Goal: Consume media (video, audio)

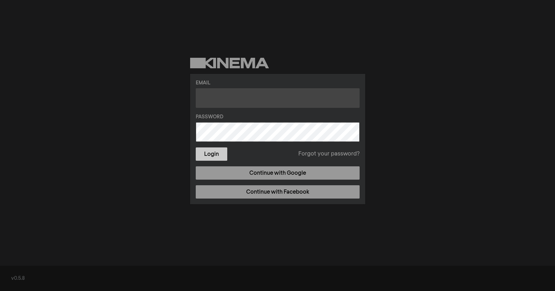
type input "[PERSON_NAME][EMAIL_ADDRESS][DOMAIN_NAME]"
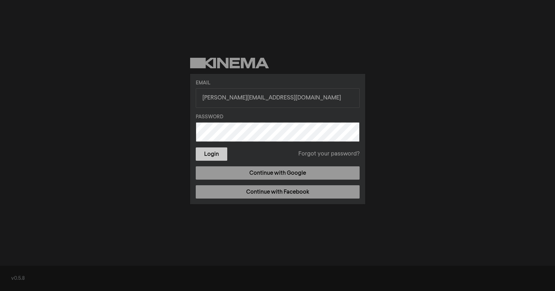
click at [219, 153] on button "Login" at bounding box center [212, 153] width 32 height 13
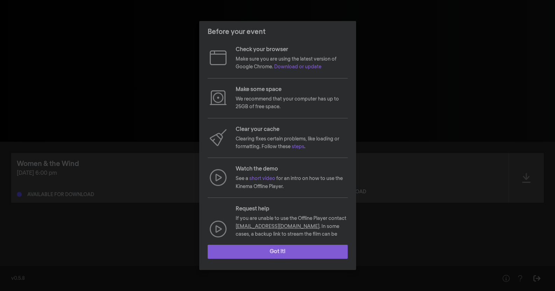
click at [264, 250] on button "Got it!" at bounding box center [278, 252] width 140 height 14
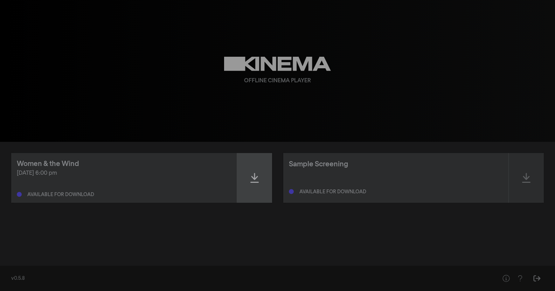
click at [254, 179] on icon at bounding box center [254, 178] width 8 height 10
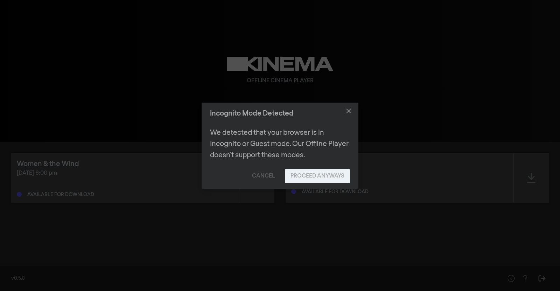
click at [298, 174] on button "Proceed Anyways" at bounding box center [317, 176] width 65 height 14
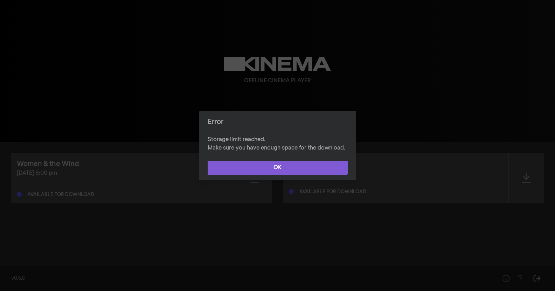
click at [279, 166] on button "OK" at bounding box center [278, 168] width 140 height 14
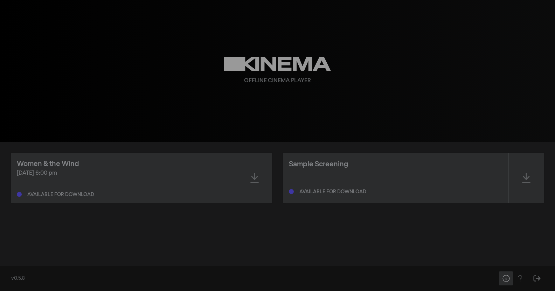
click at [503, 278] on icon "Help" at bounding box center [506, 278] width 9 height 7
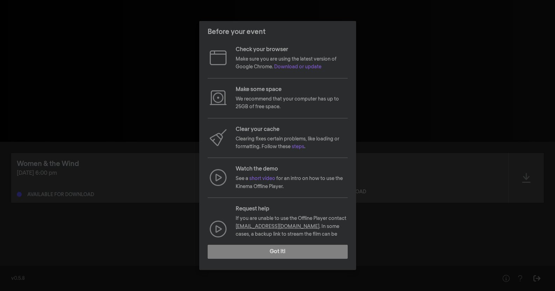
click at [277, 225] on link "[EMAIL_ADDRESS][DOMAIN_NAME]" at bounding box center [278, 226] width 84 height 5
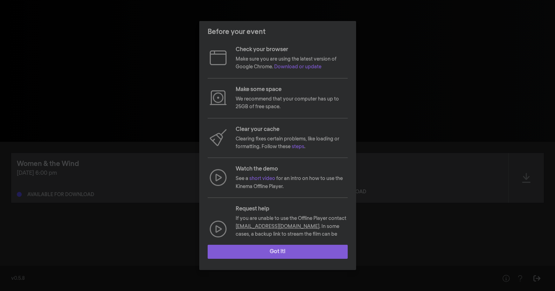
click at [243, 250] on button "Got it!" at bounding box center [278, 252] width 140 height 14
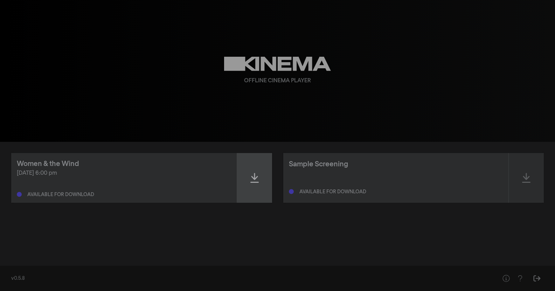
click at [257, 179] on icon at bounding box center [254, 177] width 8 height 11
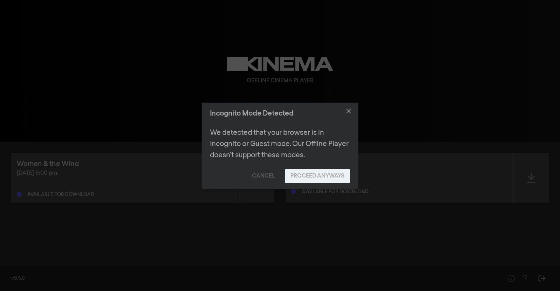
click at [312, 174] on button "Proceed Anyways" at bounding box center [317, 176] width 65 height 14
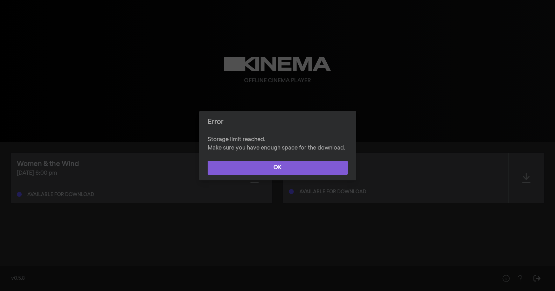
click at [238, 172] on button "OK" at bounding box center [278, 168] width 140 height 14
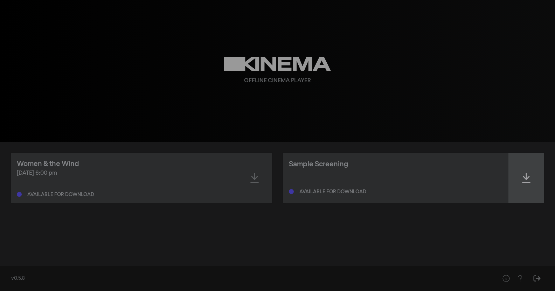
click at [528, 179] on icon at bounding box center [526, 177] width 8 height 11
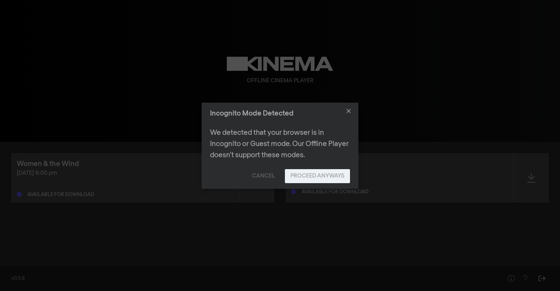
click at [326, 173] on button "Proceed Anyways" at bounding box center [317, 176] width 65 height 14
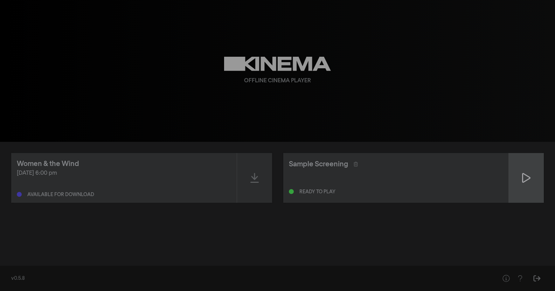
click at [524, 179] on icon at bounding box center [526, 177] width 8 height 11
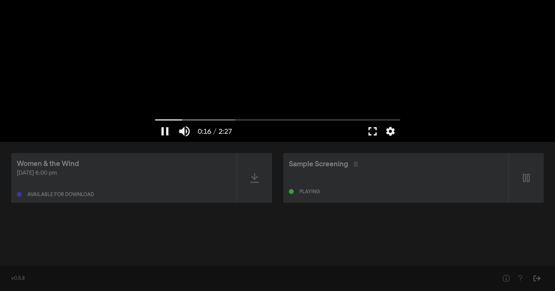
click at [369, 129] on button "fullscreen" at bounding box center [373, 131] width 20 height 21
click at [167, 131] on button "pause" at bounding box center [165, 131] width 20 height 21
type input "103.546141"
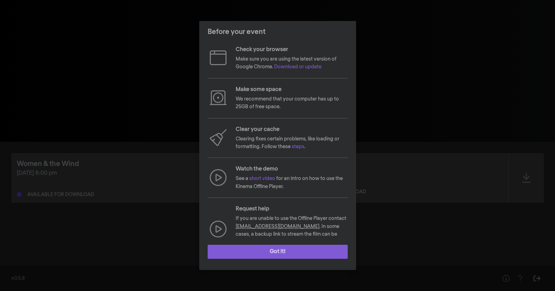
click at [279, 250] on button "Got it!" at bounding box center [278, 252] width 140 height 14
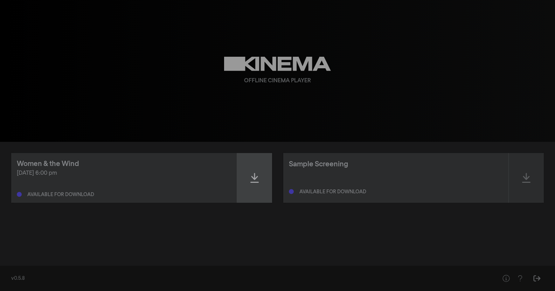
click at [255, 186] on div at bounding box center [254, 178] width 35 height 50
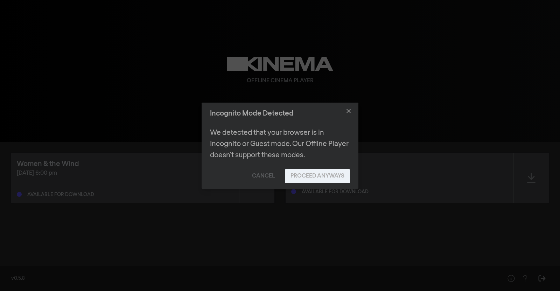
click at [329, 180] on button "Proceed Anyways" at bounding box center [317, 176] width 65 height 14
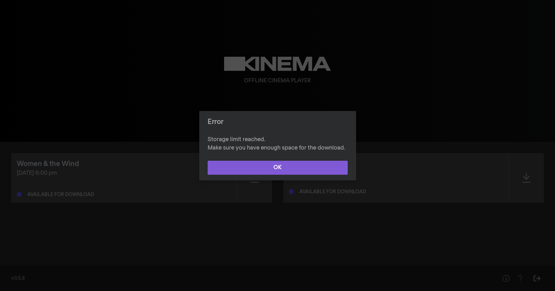
click at [291, 166] on button "OK" at bounding box center [278, 168] width 140 height 14
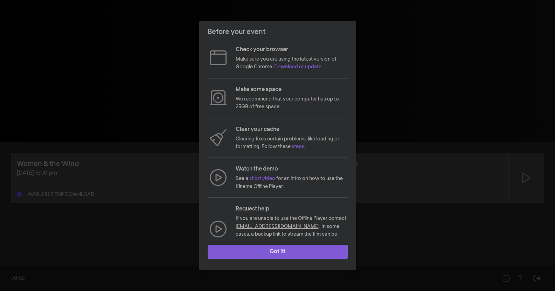
click at [288, 253] on button "Got it!" at bounding box center [278, 252] width 140 height 14
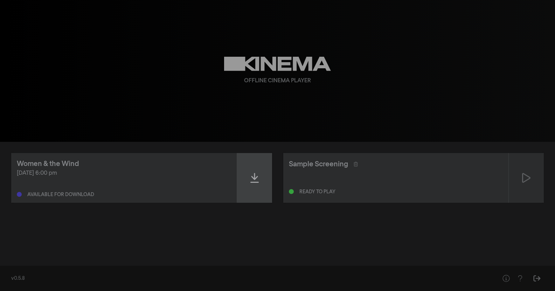
click at [251, 177] on icon at bounding box center [254, 178] width 8 height 10
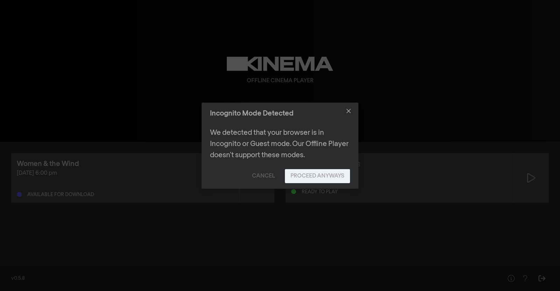
click at [306, 175] on button "Proceed Anyways" at bounding box center [317, 176] width 65 height 14
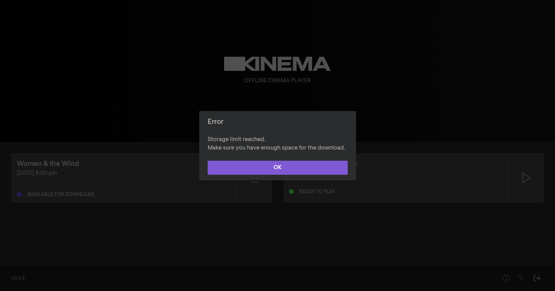
click at [278, 170] on button "OK" at bounding box center [278, 168] width 140 height 14
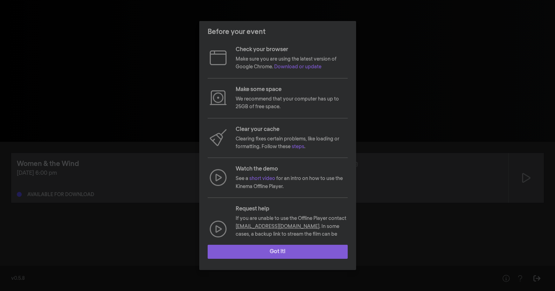
click at [249, 251] on button "Got it!" at bounding box center [278, 252] width 140 height 14
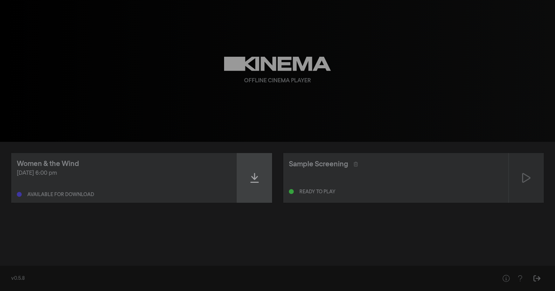
click at [254, 180] on icon at bounding box center [254, 177] width 8 height 11
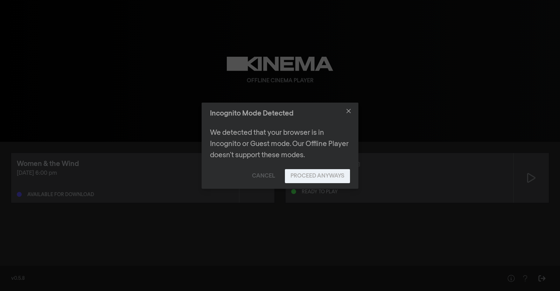
click at [294, 173] on button "Proceed Anyways" at bounding box center [317, 176] width 65 height 14
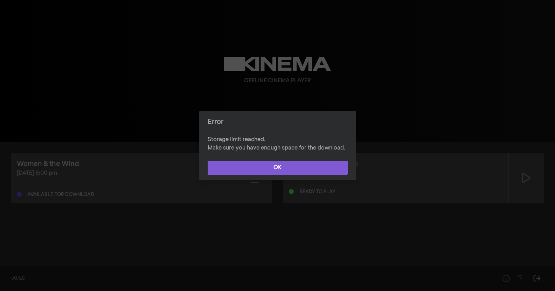
click at [276, 168] on button "OK" at bounding box center [278, 168] width 140 height 14
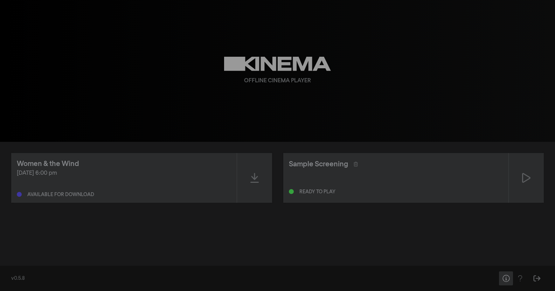
click at [506, 276] on icon "Help" at bounding box center [506, 278] width 9 height 7
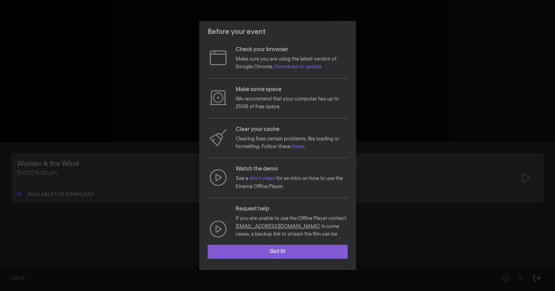
click at [279, 253] on button "Got it!" at bounding box center [278, 252] width 140 height 14
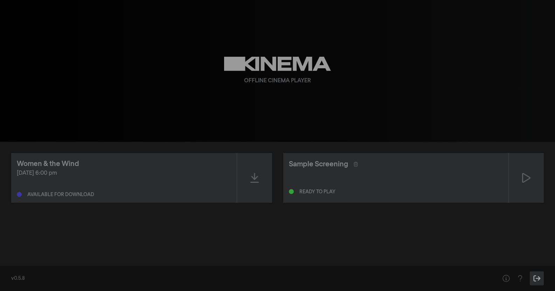
click at [534, 279] on icon "Sign Out" at bounding box center [537, 278] width 9 height 7
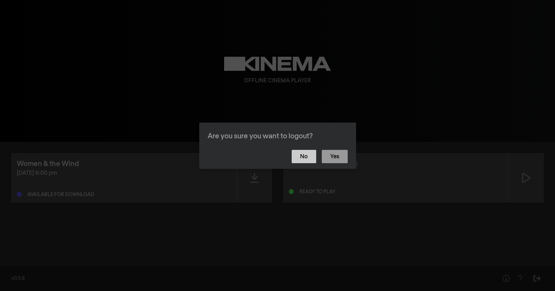
click at [306, 155] on button "No" at bounding box center [304, 156] width 25 height 13
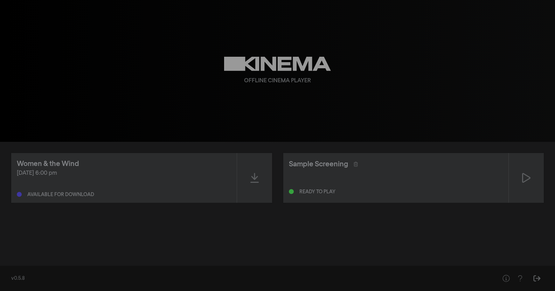
drag, startPoint x: 10, startPoint y: 2, endPoint x: 108, endPoint y: 83, distance: 127.4
click at [108, 83] on div "play_arrow 0:00 volume_up fullscreen settings closed_caption Captions Off setti…" at bounding box center [277, 71] width 555 height 142
click at [96, 65] on div "play_arrow 0:00 volume_up fullscreen settings closed_caption Captions Off setti…" at bounding box center [277, 71] width 555 height 142
